Goal: Task Accomplishment & Management: Manage account settings

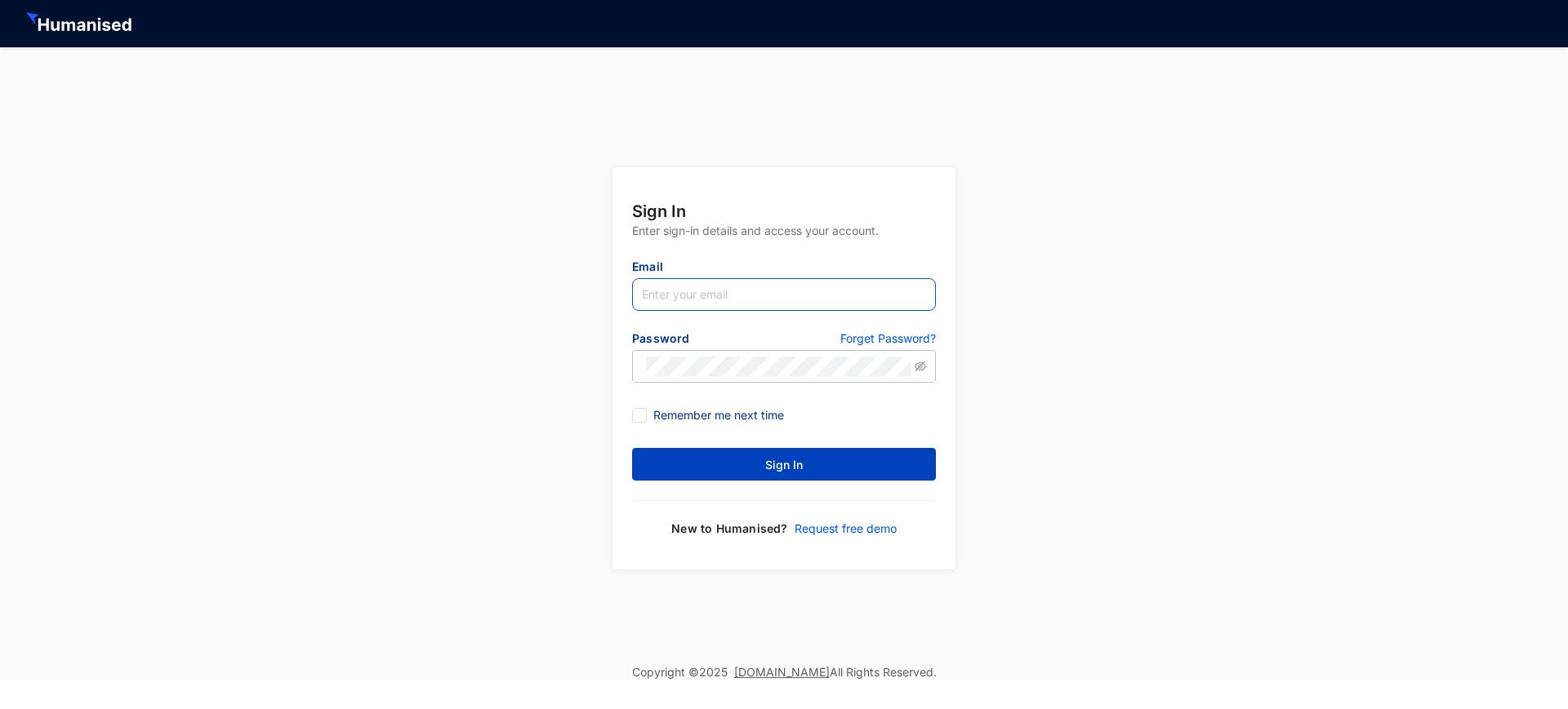
type input "[EMAIL_ADDRESS][DOMAIN_NAME]"
click at [521, 156] on button "Sign In" at bounding box center [783, 464] width 304 height 33
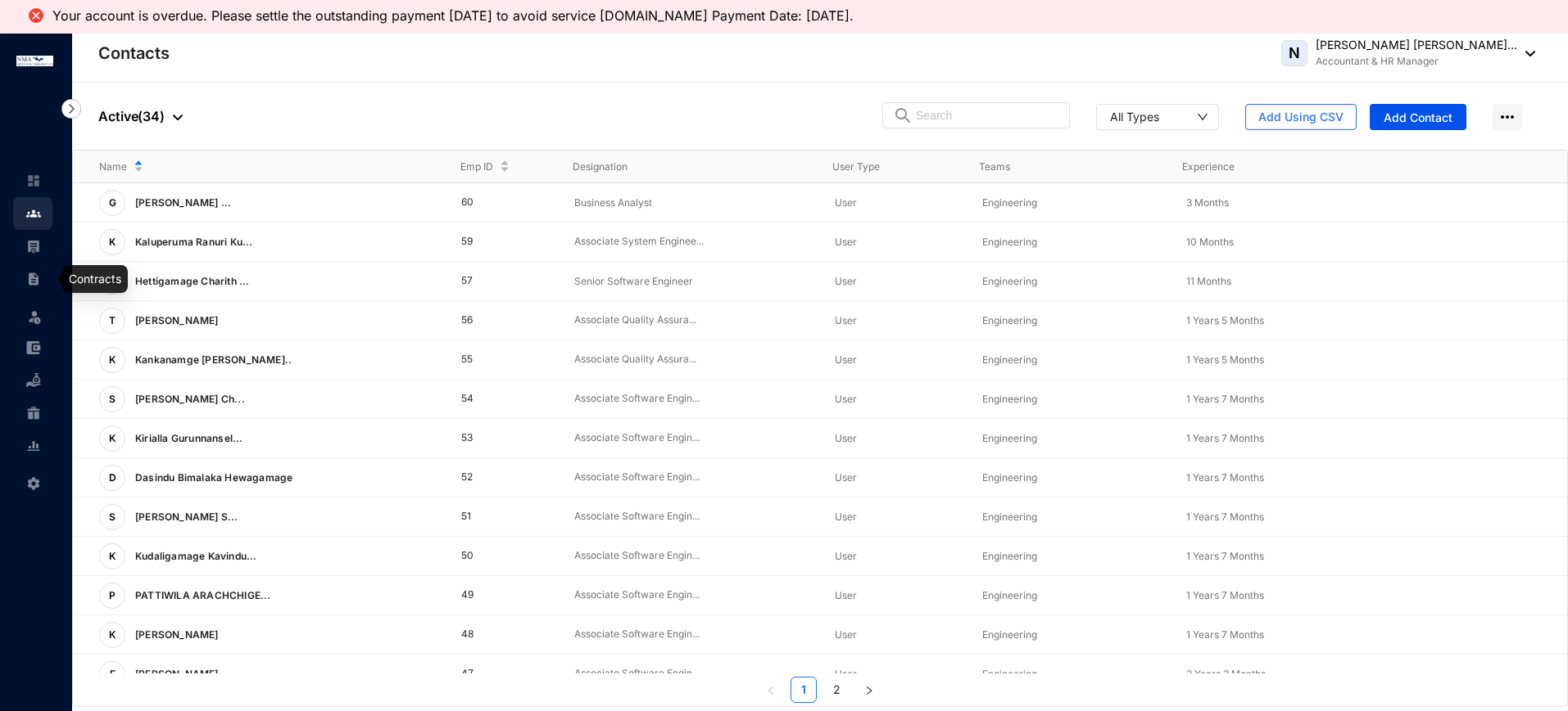
click at [30, 157] on img at bounding box center [33, 279] width 15 height 15
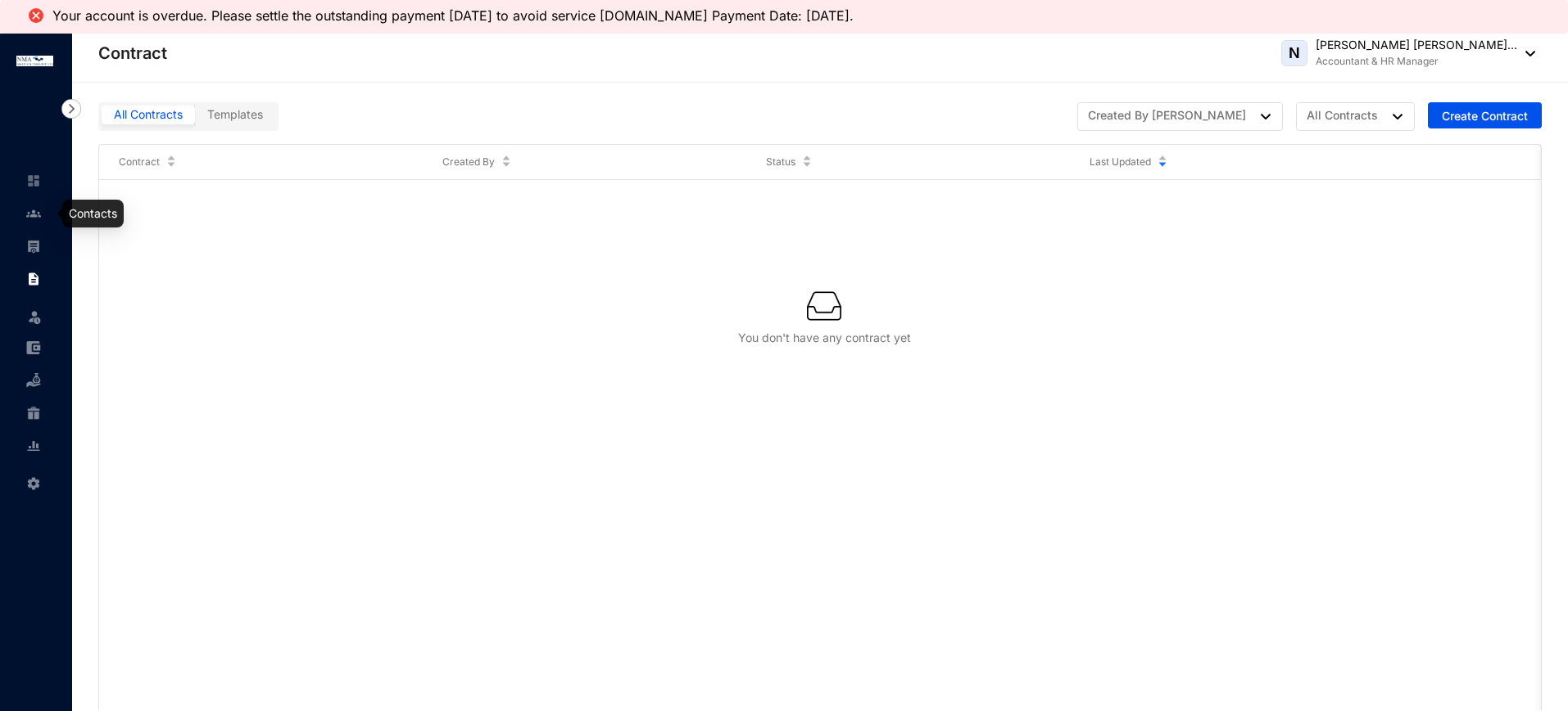
click at [35, 157] on img at bounding box center [33, 213] width 15 height 15
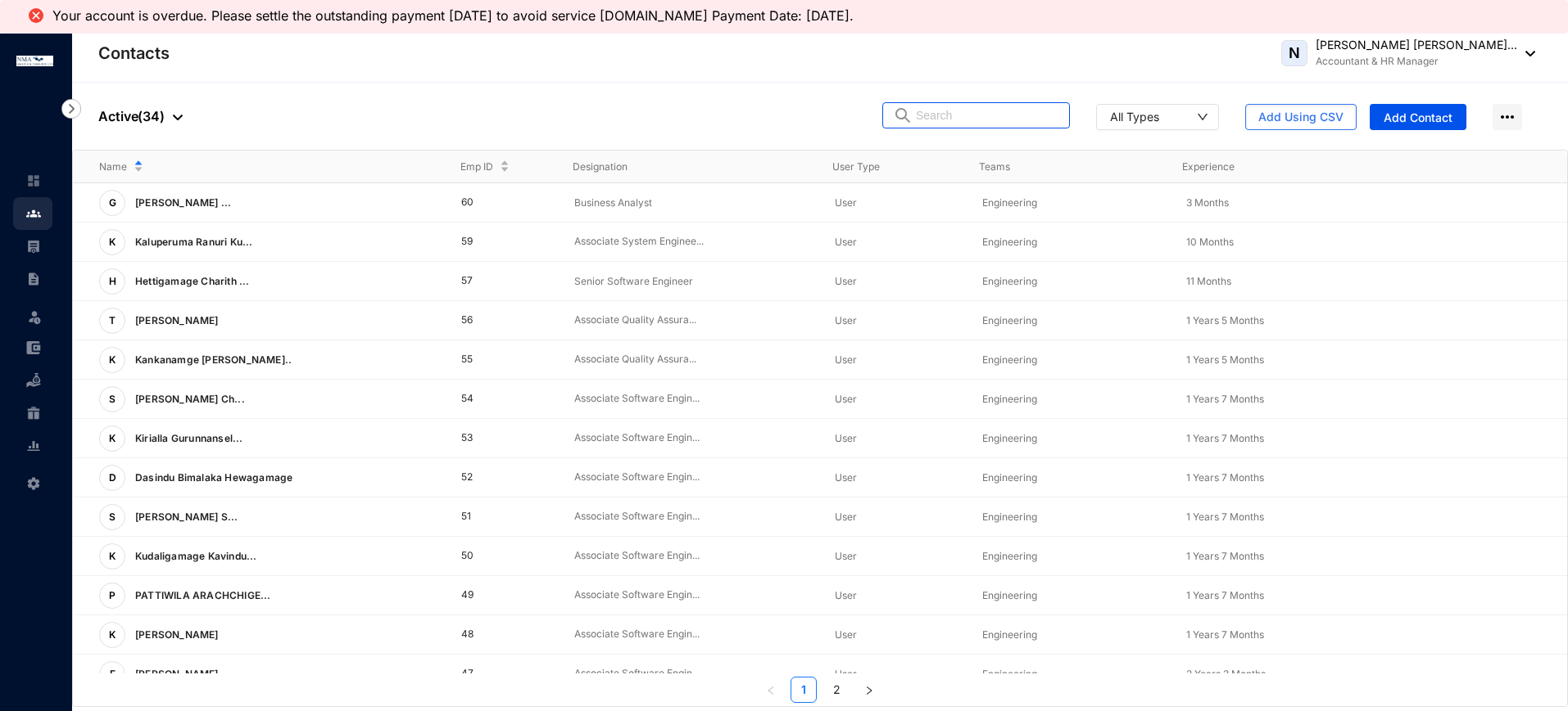
click at [522, 110] on input "text" at bounding box center [987, 115] width 143 height 24
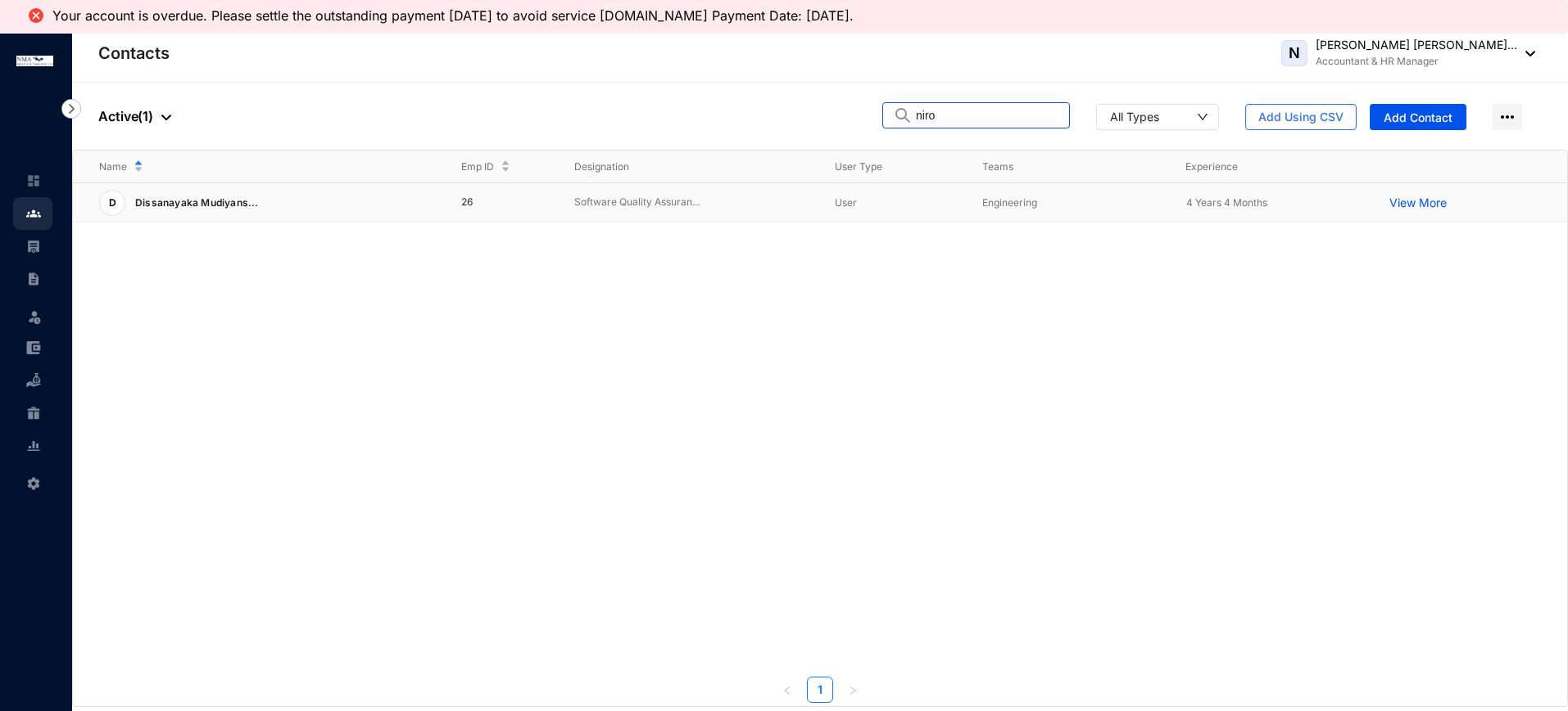
type input "niro"
click at [501, 157] on td "26" at bounding box center [491, 203] width 113 height 39
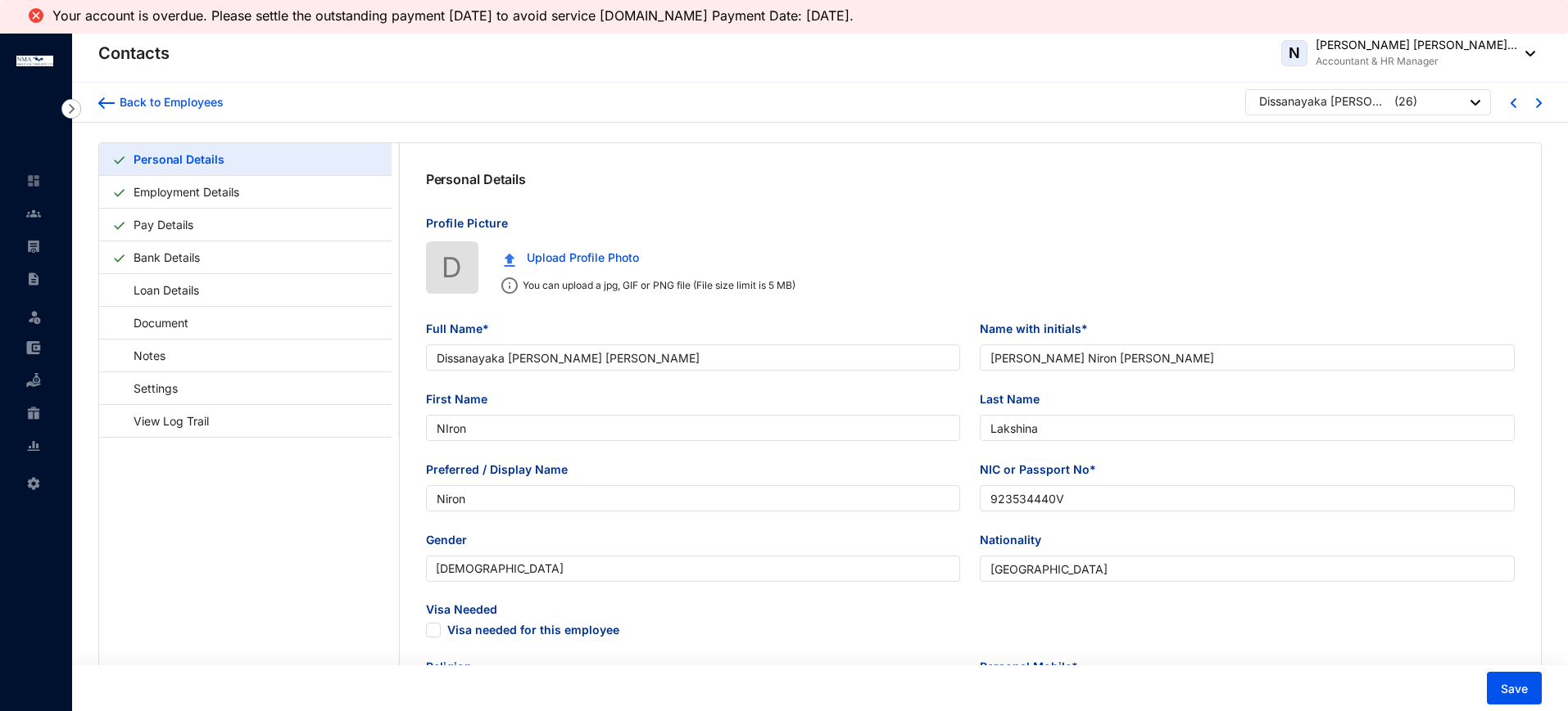
type input "Dissanayaka [PERSON_NAME] [PERSON_NAME]"
type input "[PERSON_NAME] Niron [PERSON_NAME]"
type input "NIron"
type input "Lakshina"
type input "Niron"
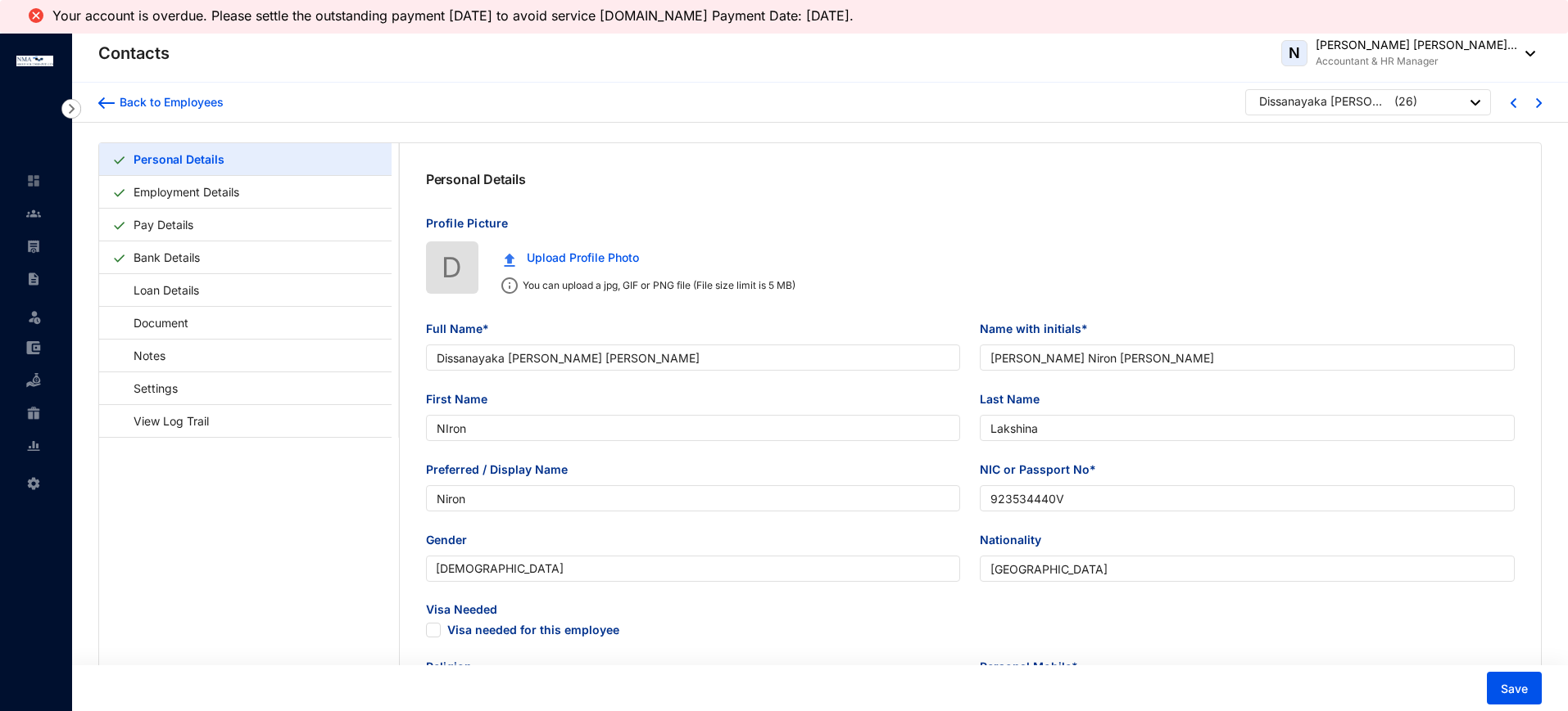
type input "923534440V"
type input "[GEOGRAPHIC_DATA]"
type input "774596798"
type input "[STREET_ADDRESS], [GEOGRAPHIC_DATA]."
checkbox input "true"
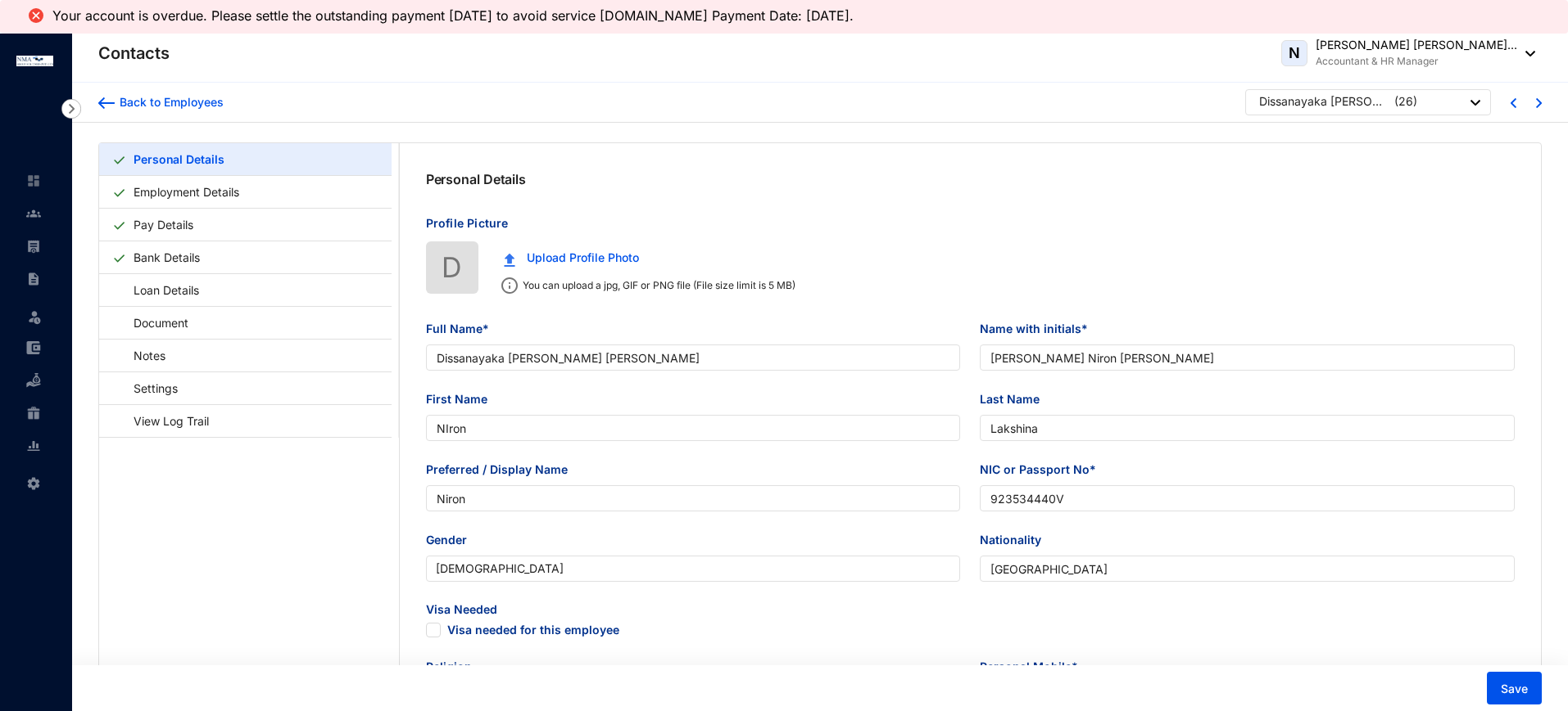
radio input "true"
type input "NIron"
type input "0774596798"
type input "[DATE]"
click at [246, 157] on link "Employment Details" at bounding box center [186, 192] width 119 height 33
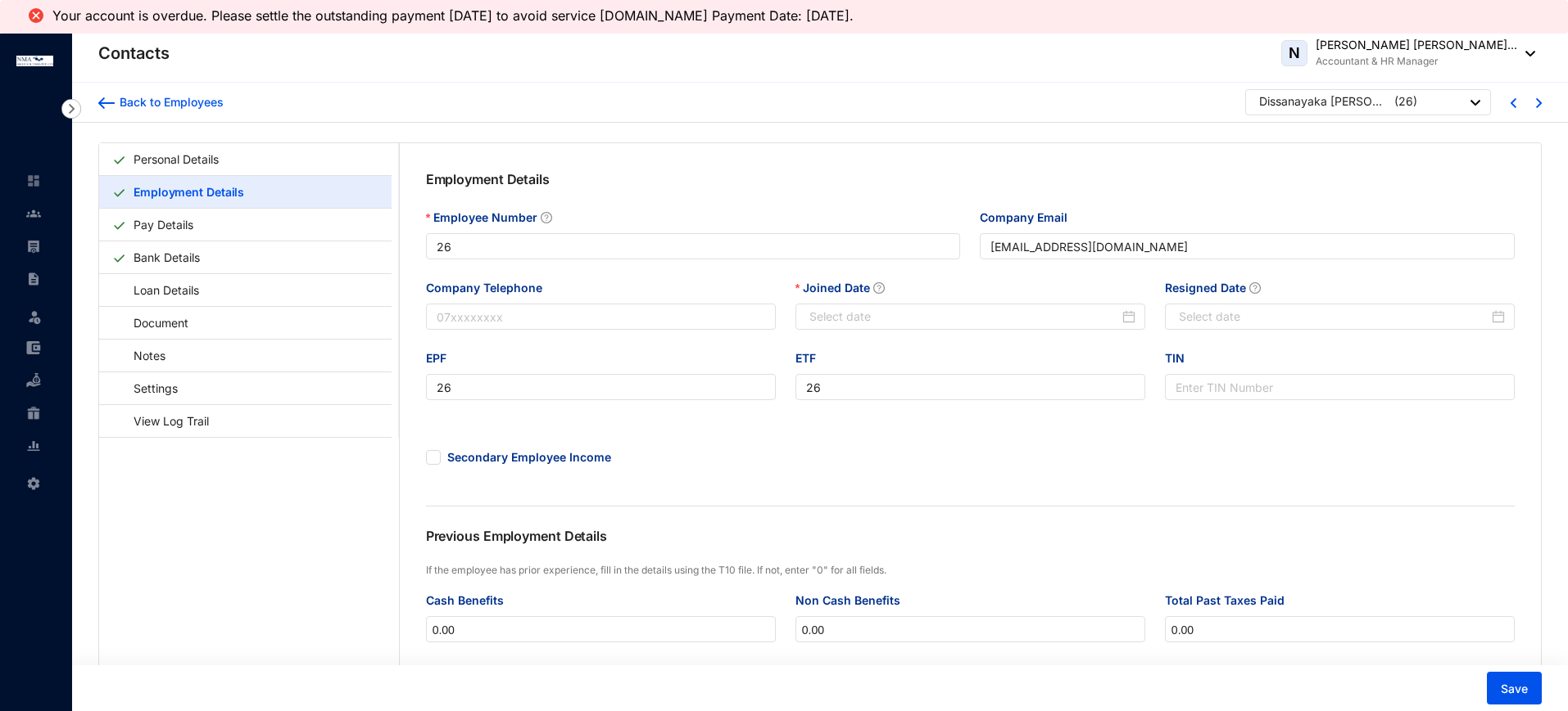
type input "[DATE]"
click at [185, 157] on link "Pay Details" at bounding box center [163, 224] width 73 height 33
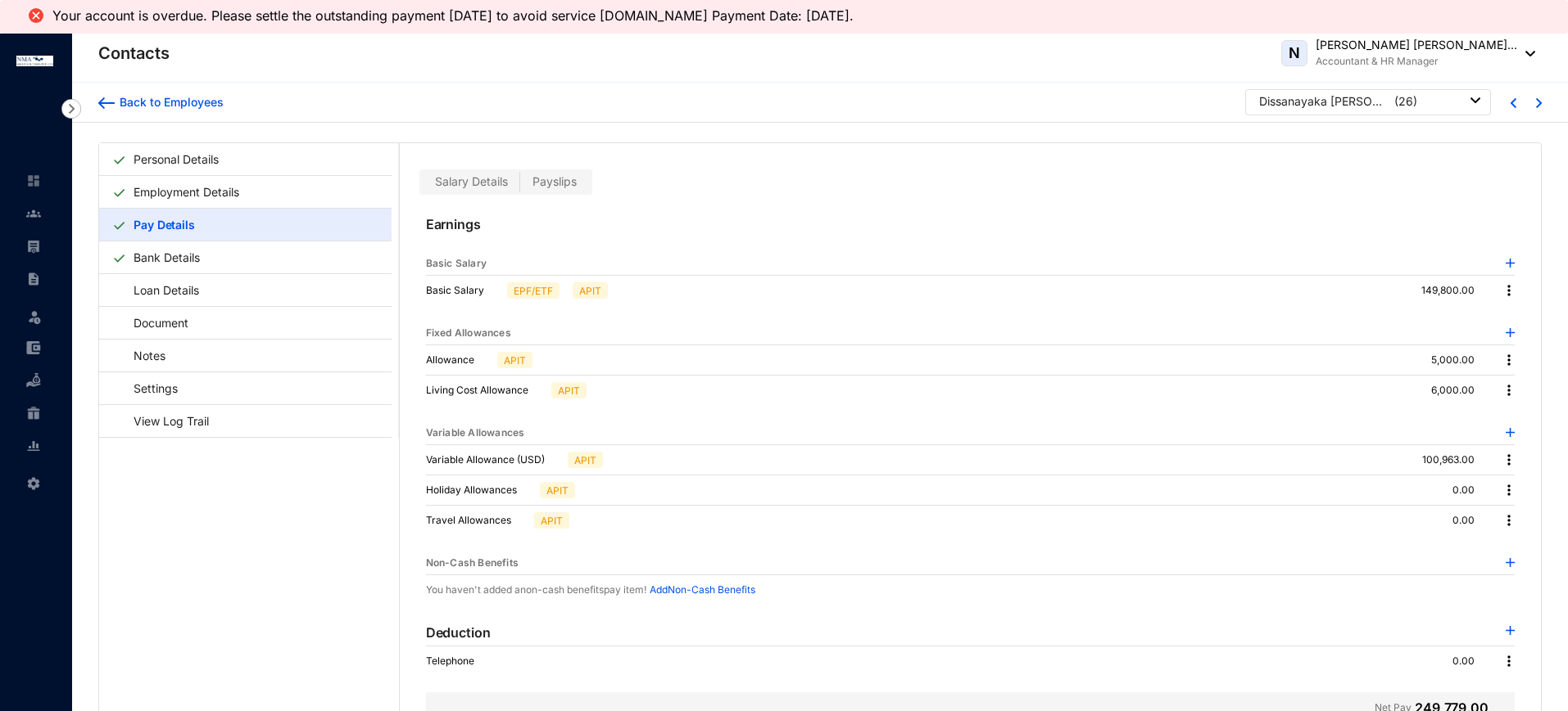
click at [522, 157] on span "Payslips" at bounding box center [554, 181] width 44 height 14
click at [520, 157] on input "Payslips" at bounding box center [520, 186] width 0 height 0
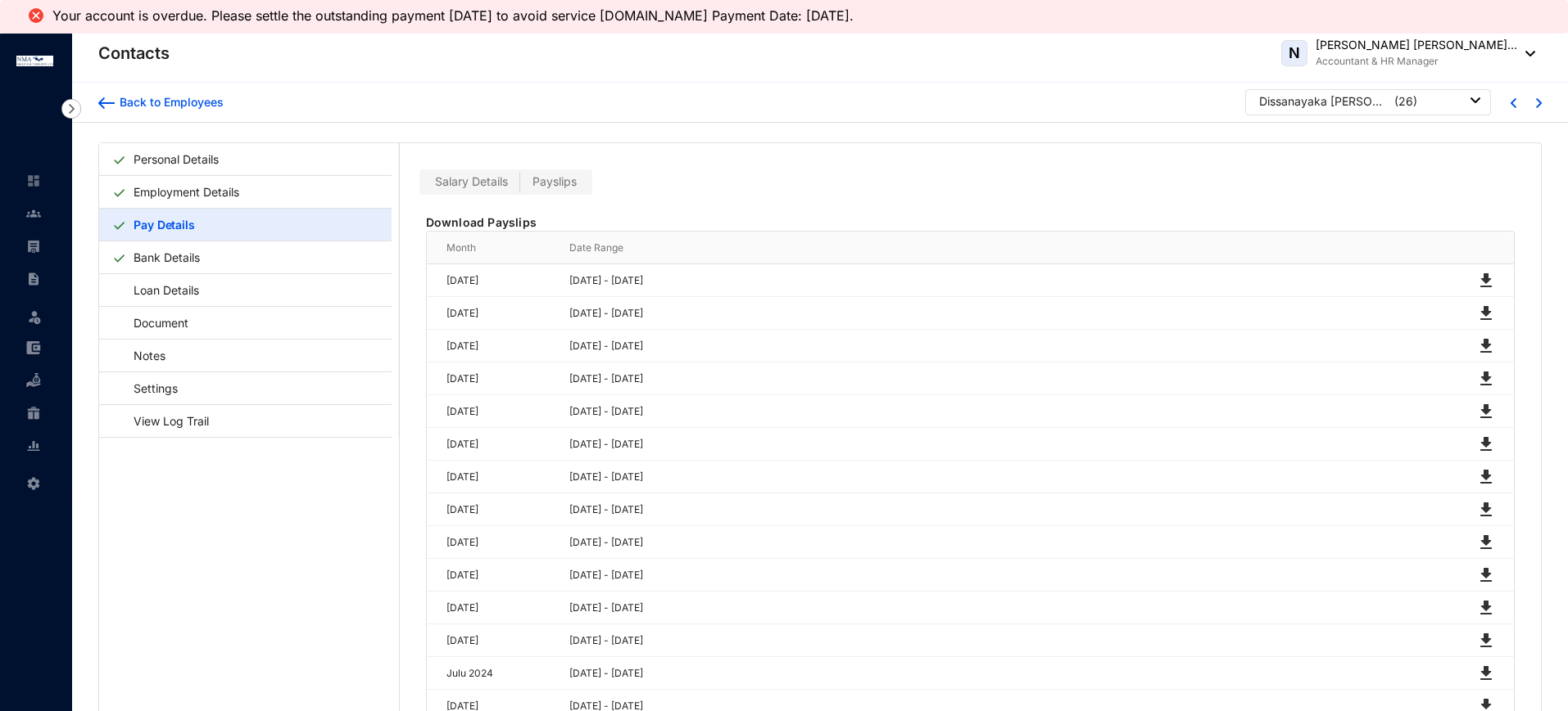
click at [490, 157] on span "Salary Details" at bounding box center [471, 181] width 73 height 14
click at [423, 157] on input "Salary Details" at bounding box center [423, 186] width 0 height 0
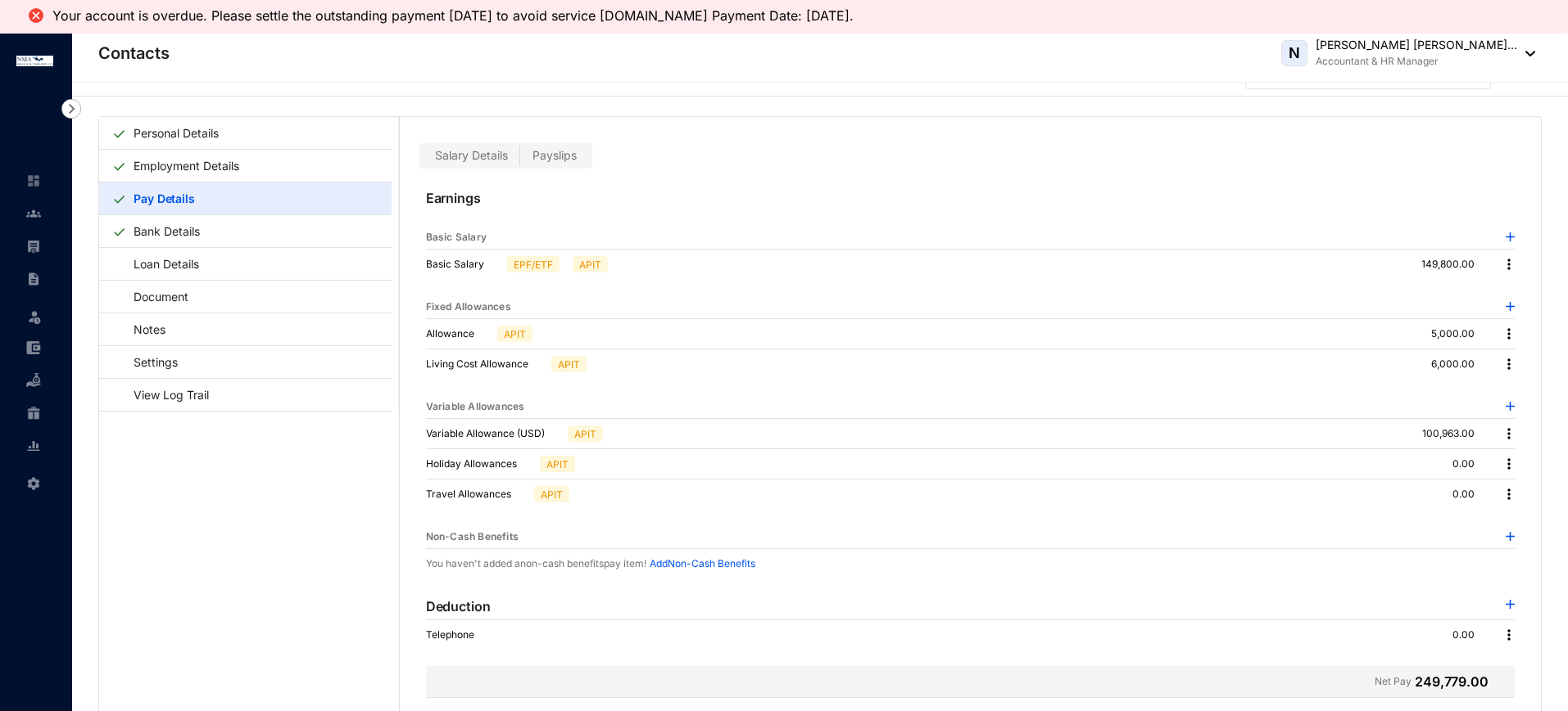
scroll to position [40, 0]
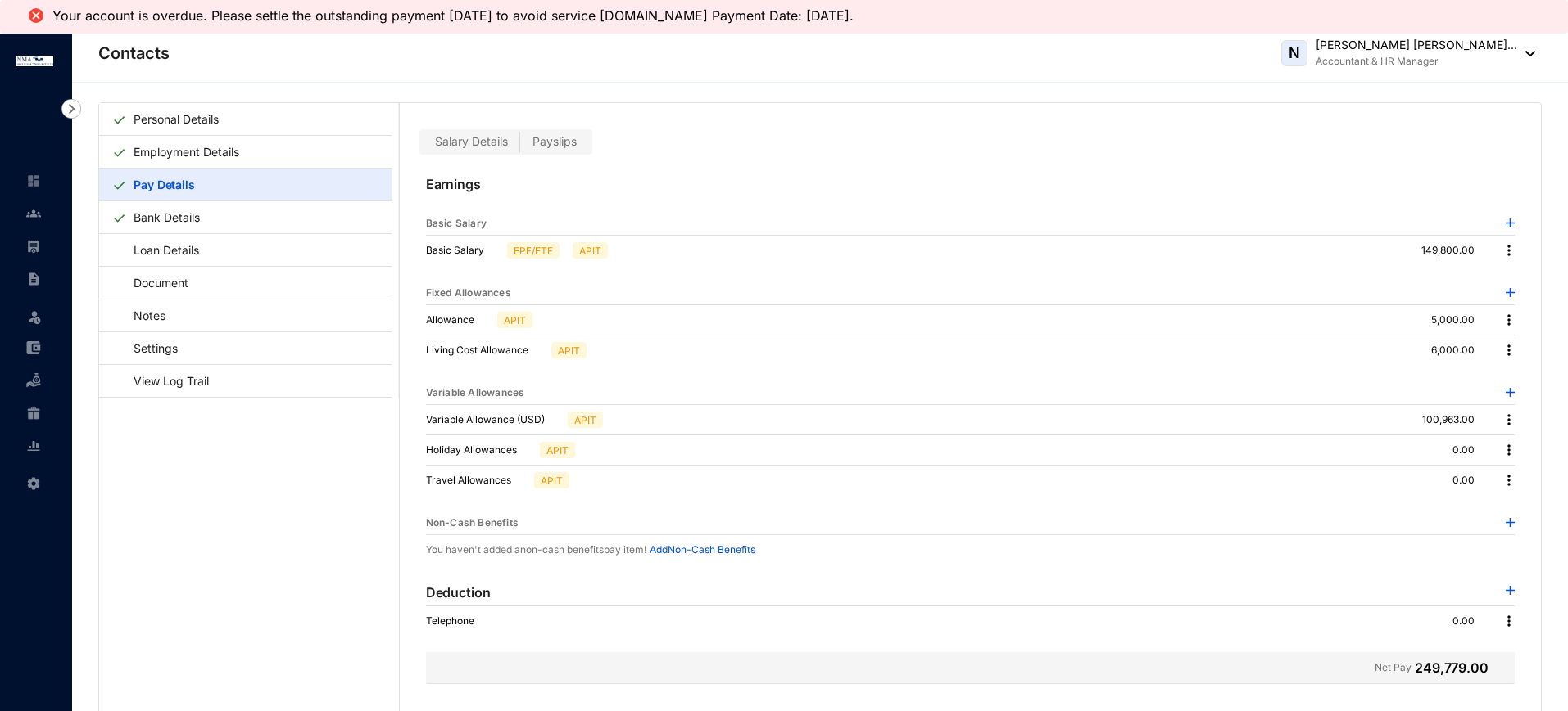
click at [522, 143] on span "Payslips" at bounding box center [554, 141] width 44 height 14
click at [520, 146] on input "Payslips" at bounding box center [520, 146] width 0 height 0
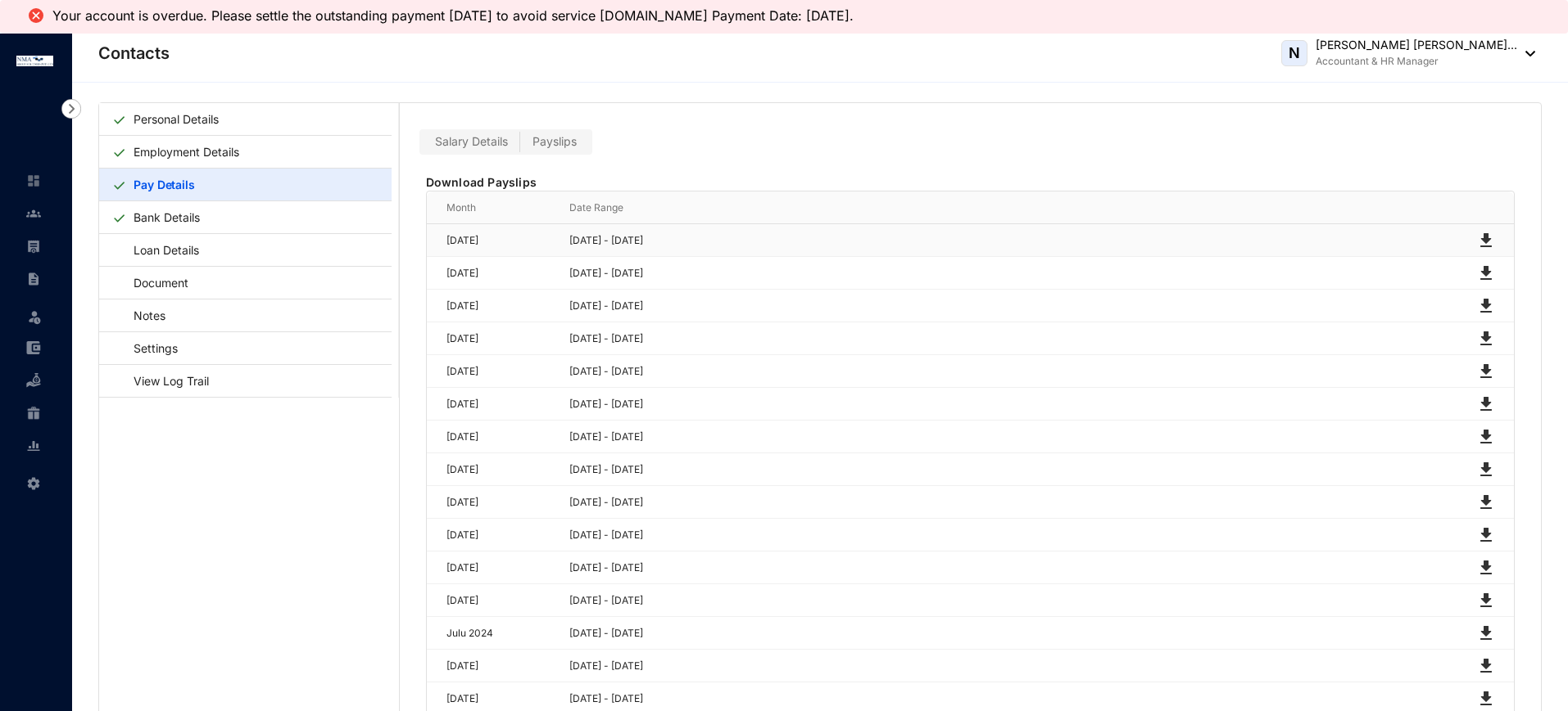
click at [522, 157] on img at bounding box center [1485, 241] width 19 height 19
click at [167, 153] on link "Employment Details" at bounding box center [186, 152] width 119 height 33
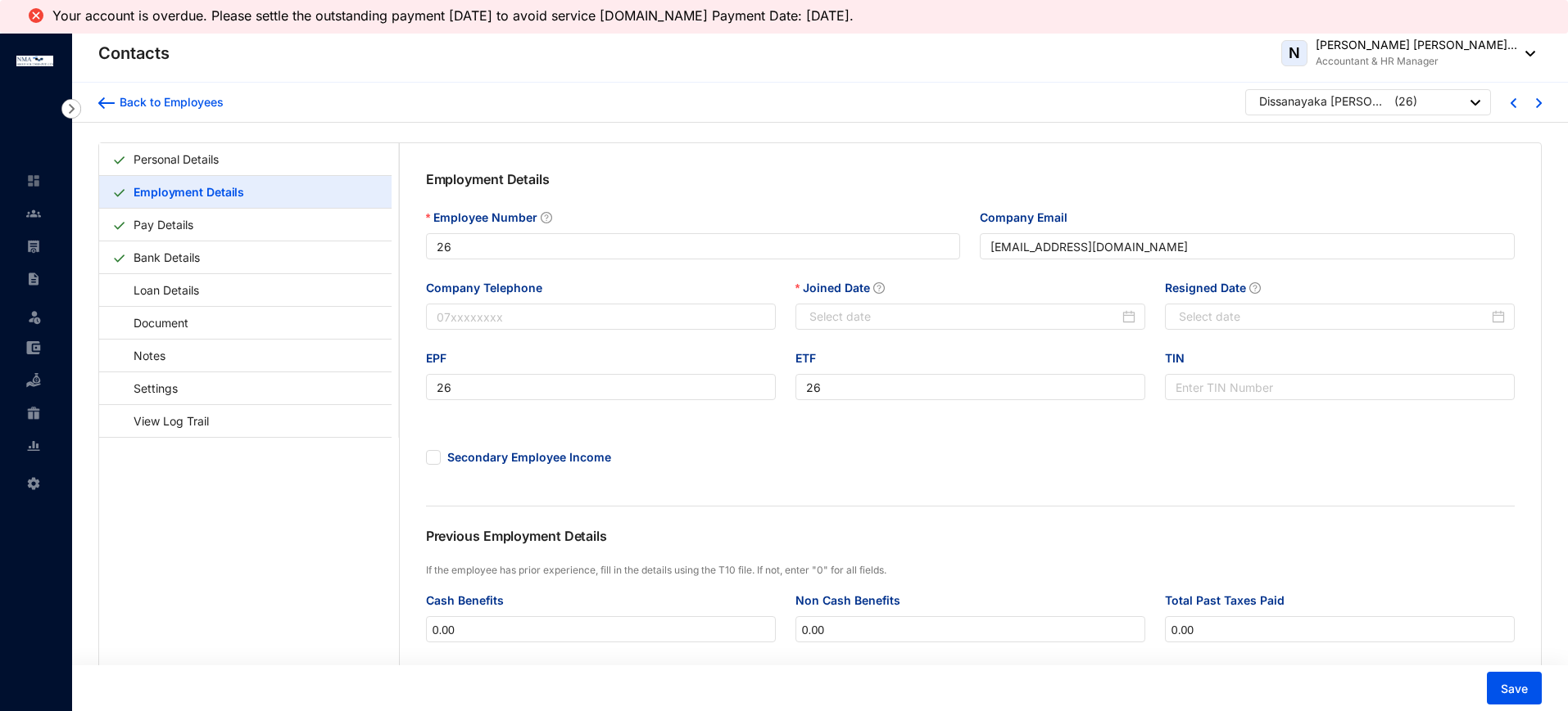
type input "[DATE]"
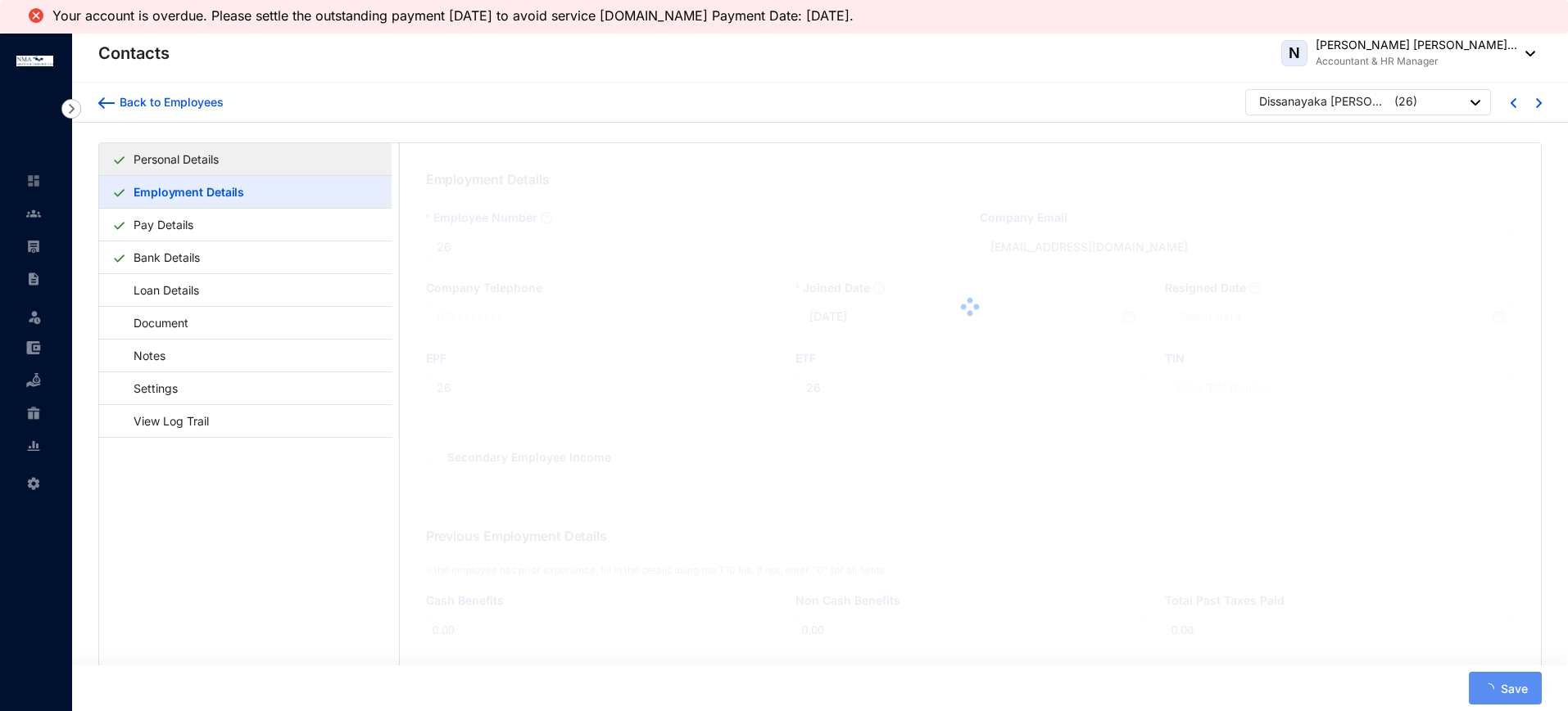
click at [172, 157] on link "Personal Details" at bounding box center [175, 159] width 98 height 33
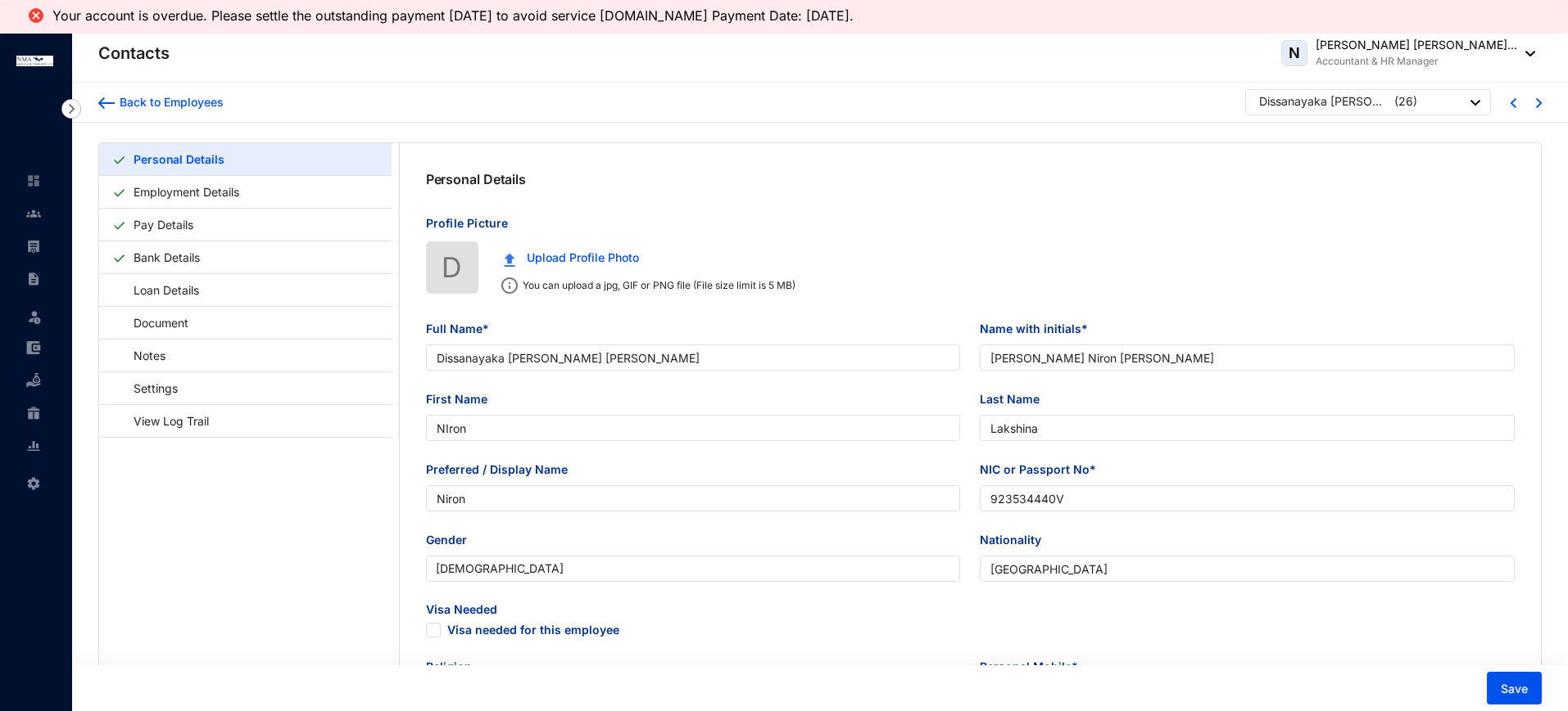
type input "[DATE]"
drag, startPoint x: 1069, startPoint y: 495, endPoint x: 977, endPoint y: 485, distance: 92.5
click at [522, 157] on div "NIC or Passport No* 923534440V" at bounding box center [1246, 496] width 555 height 70
